Goal: Navigation & Orientation: Find specific page/section

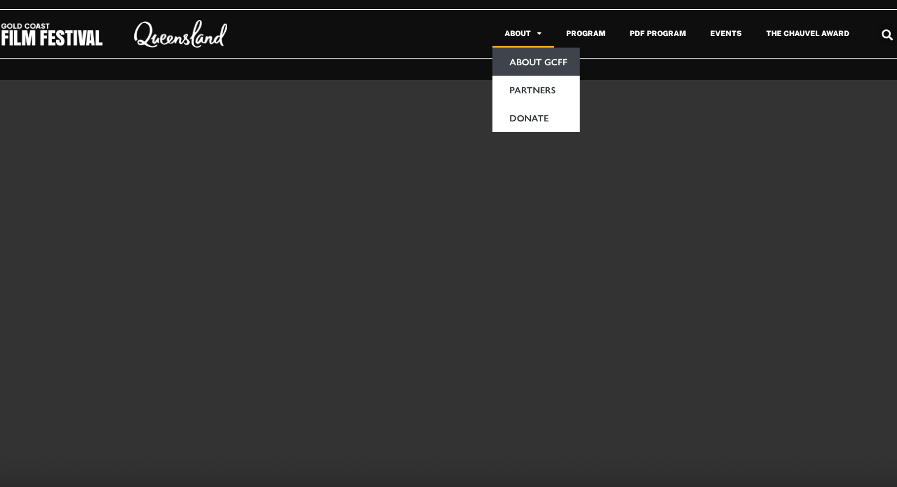
click at [523, 61] on link "About GCFF" at bounding box center [536, 62] width 87 height 28
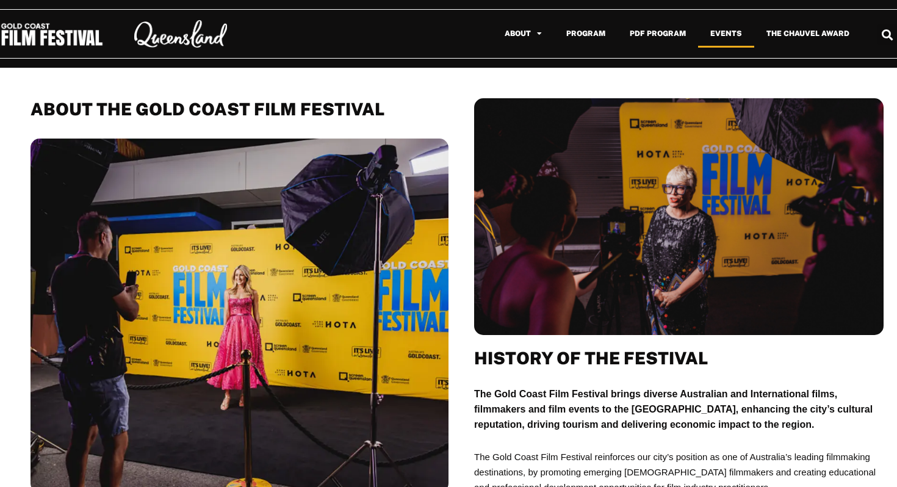
click at [715, 38] on link "Events" at bounding box center [726, 34] width 56 height 28
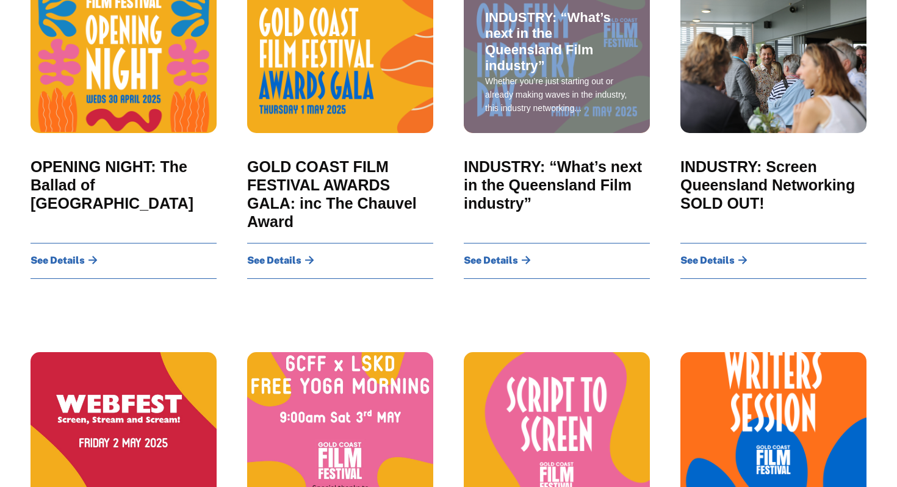
scroll to position [315, 0]
